Goal: Task Accomplishment & Management: Use online tool/utility

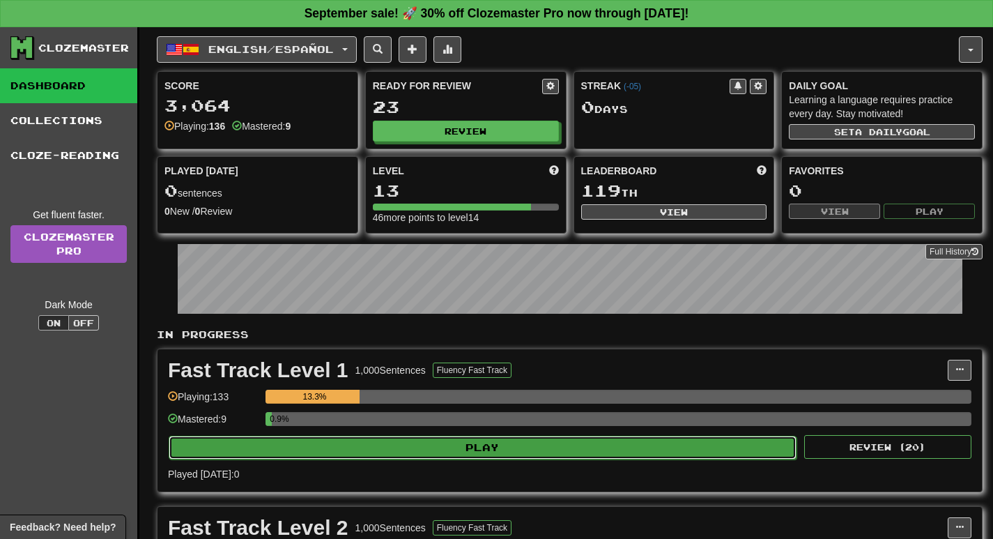
click at [590, 439] on button "Play" at bounding box center [483, 448] width 628 height 24
select select "**"
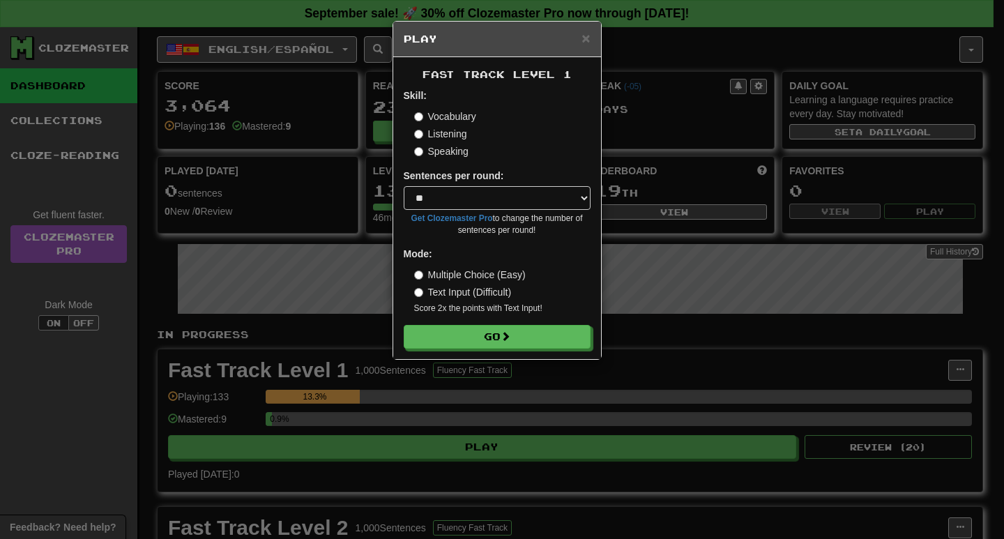
click at [436, 136] on label "Listening" at bounding box center [440, 134] width 53 height 14
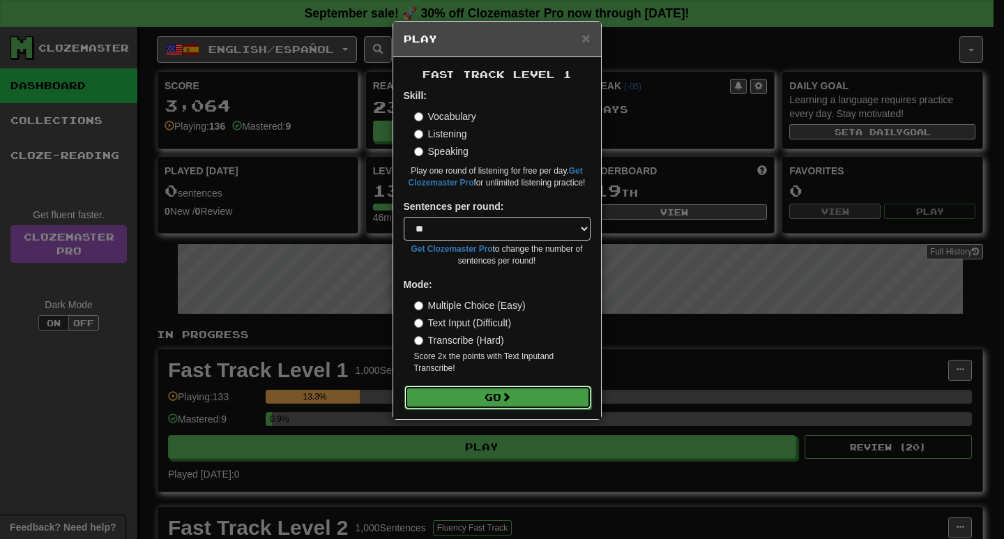
click at [530, 403] on button "Go" at bounding box center [497, 397] width 187 height 24
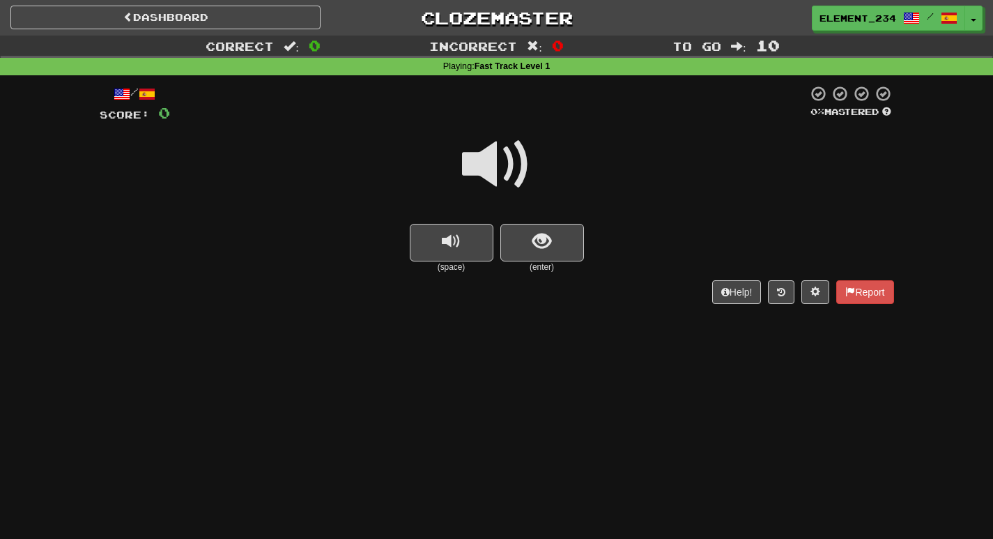
click at [467, 176] on span at bounding box center [497, 165] width 70 height 70
click at [473, 171] on span at bounding box center [497, 165] width 70 height 70
